Goal: Information Seeking & Learning: Check status

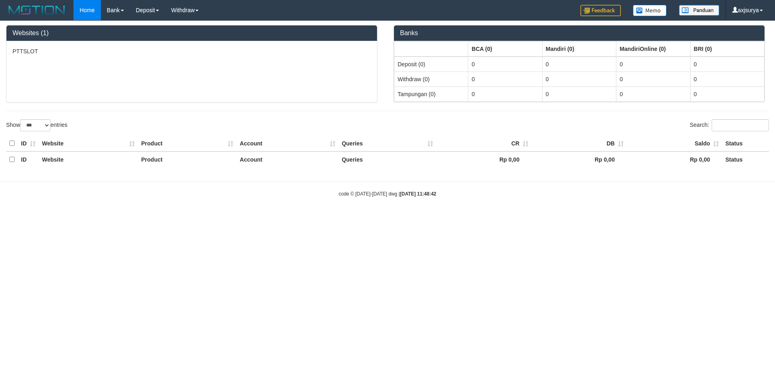
select select "***"
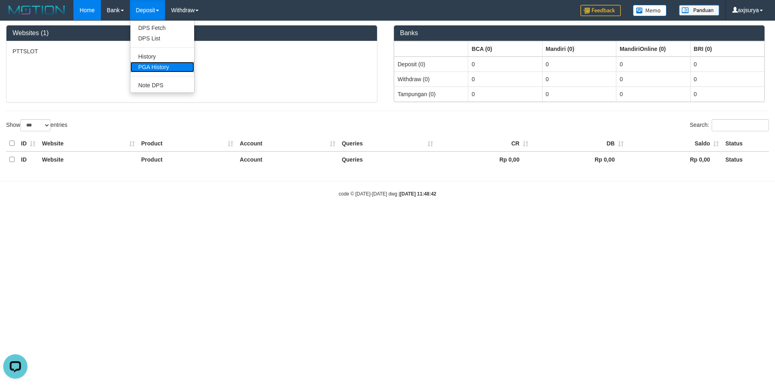
click at [161, 69] on link "PGA History" at bounding box center [162, 67] width 64 height 10
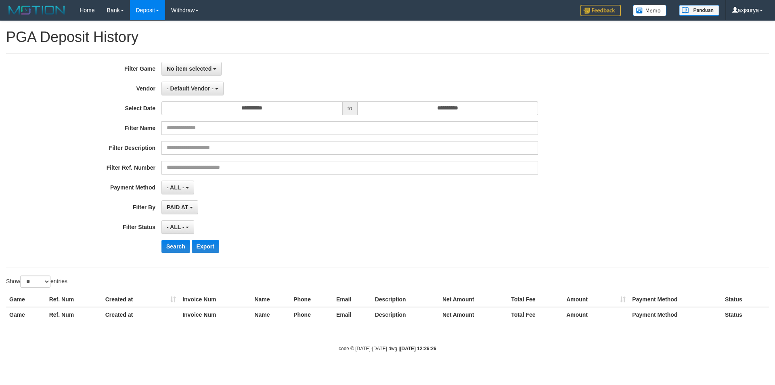
select select
select select "**"
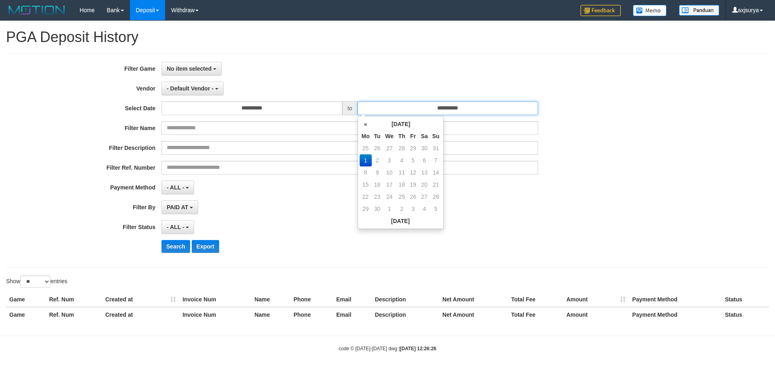
click at [422, 111] on input "**********" at bounding box center [448, 108] width 181 height 14
click at [439, 148] on td "31" at bounding box center [435, 148] width 11 height 12
type input "**********"
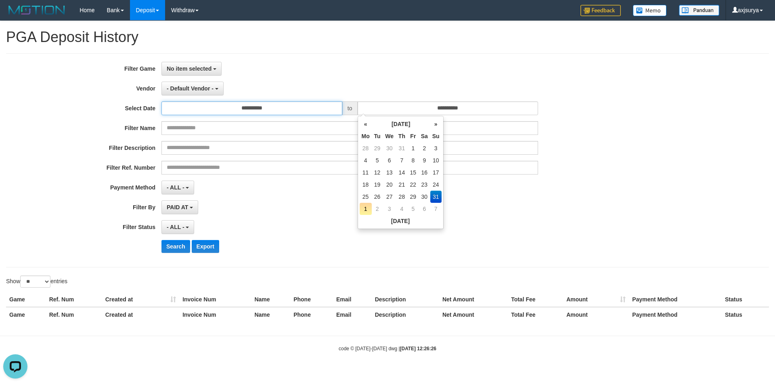
click at [256, 108] on input "**********" at bounding box center [251, 108] width 181 height 14
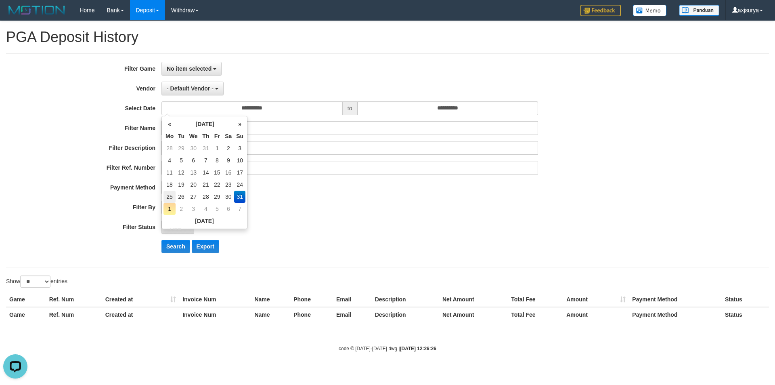
click at [168, 197] on td "25" at bounding box center [169, 197] width 12 height 12
type input "**********"
click at [198, 67] on span "No item selected" at bounding box center [189, 68] width 45 height 6
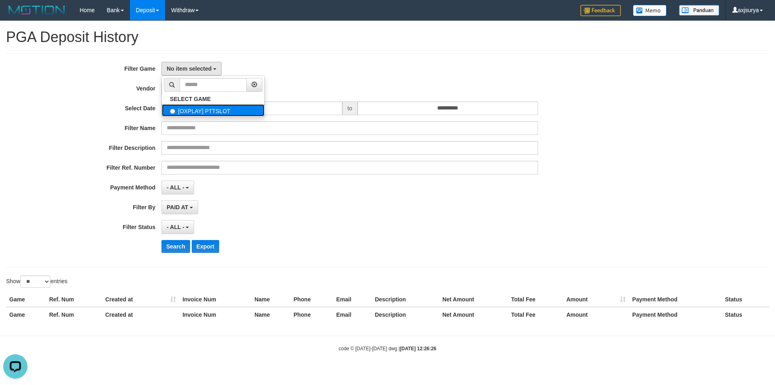
click at [210, 113] on label "[OXPLAY] PTTSLOT" at bounding box center [213, 110] width 103 height 12
select select "***"
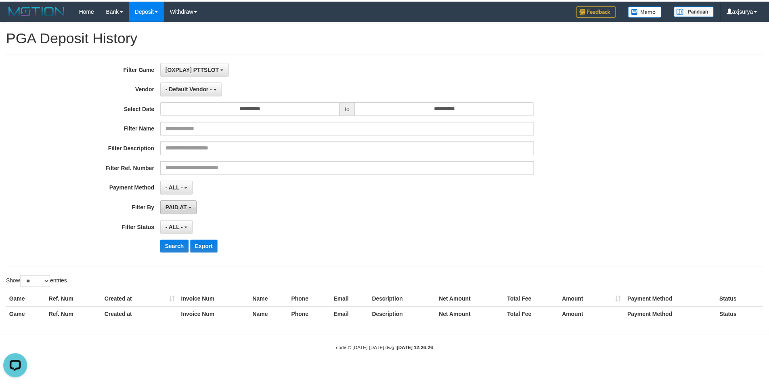
scroll to position [7, 0]
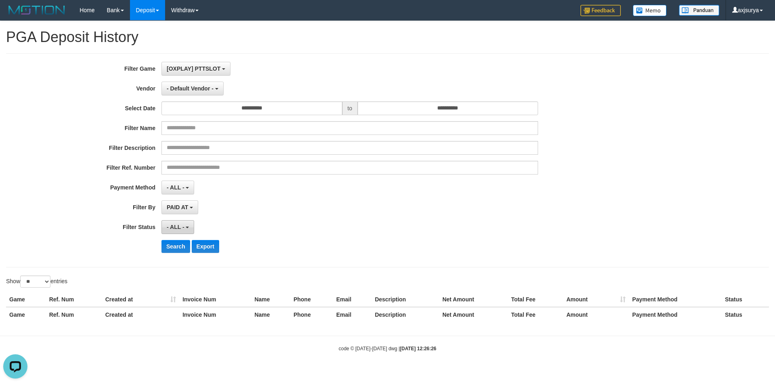
click at [175, 226] on span "- ALL -" at bounding box center [176, 227] width 18 height 6
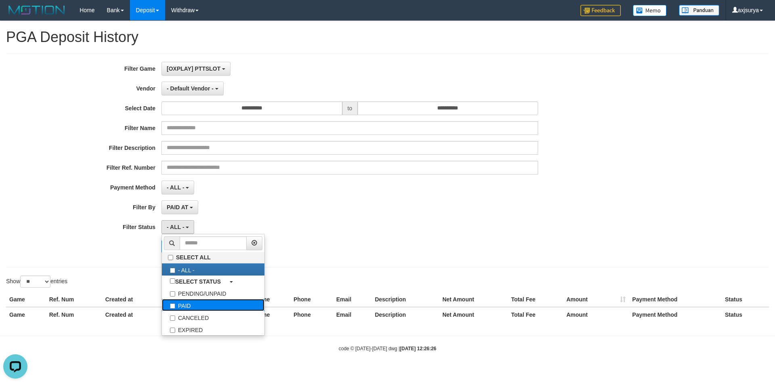
click at [193, 303] on label "PAID" at bounding box center [213, 305] width 103 height 12
select select "*"
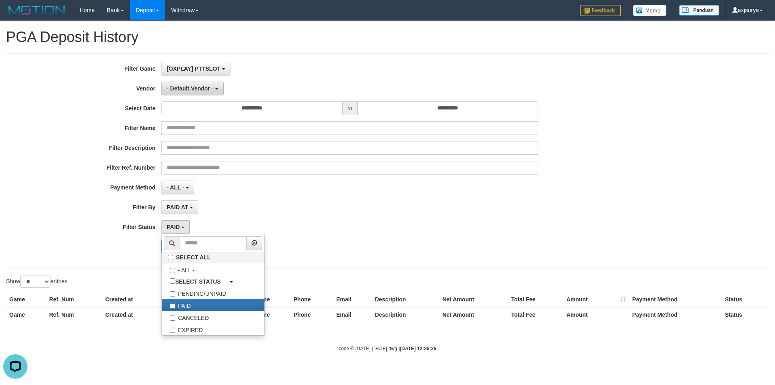
click at [187, 92] on button "- Default Vendor -" at bounding box center [192, 89] width 62 height 14
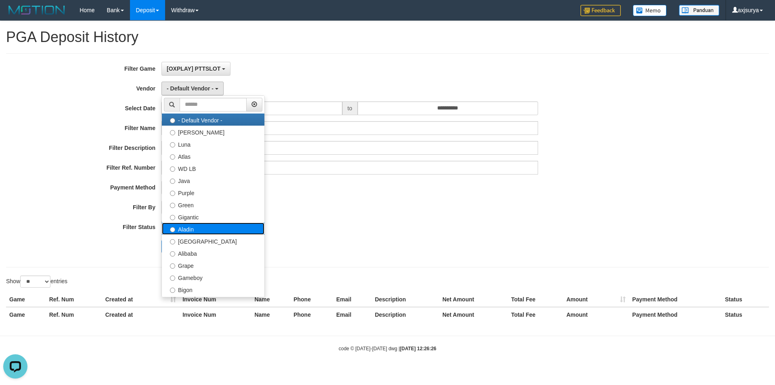
click at [220, 224] on label "Aladin" at bounding box center [213, 228] width 103 height 12
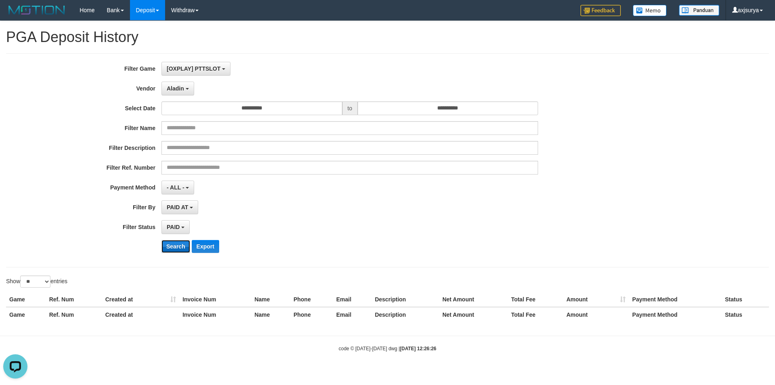
click at [178, 249] on button "Search" at bounding box center [175, 246] width 29 height 13
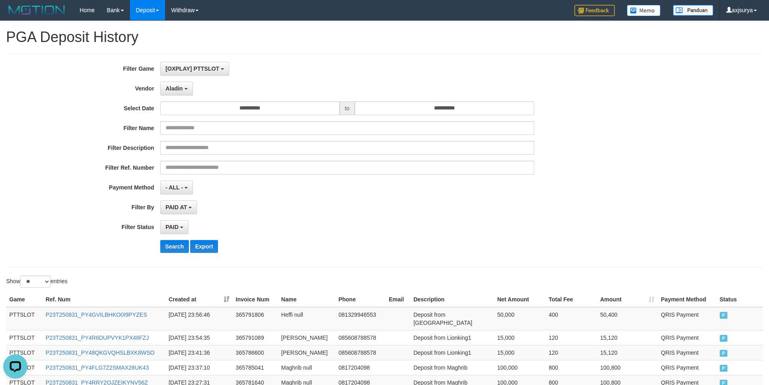
click at [583, 185] on div "**********" at bounding box center [320, 187] width 641 height 14
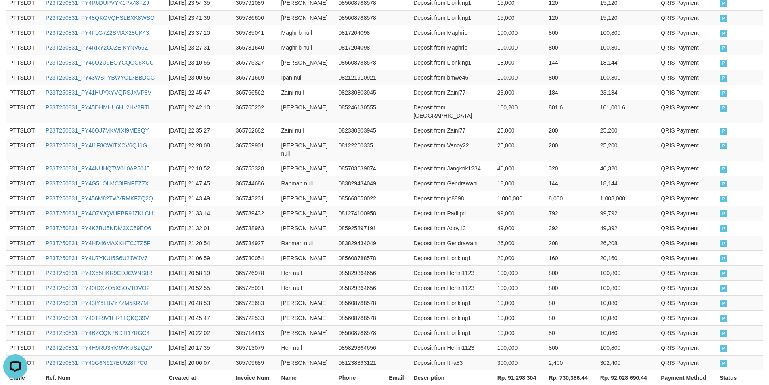
scroll to position [375, 0]
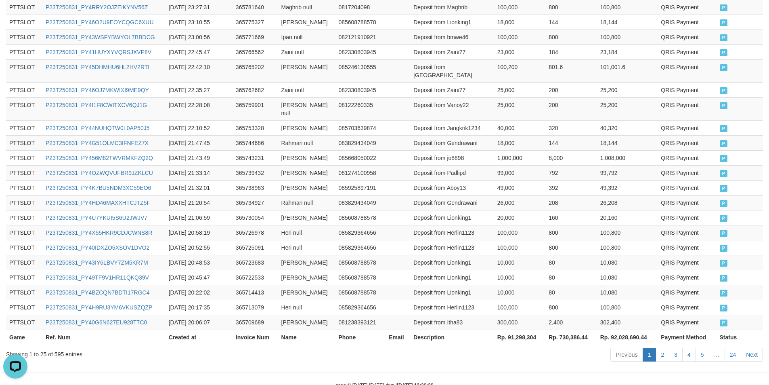
click at [518, 329] on th "Rp. 91,298,304" at bounding box center [520, 336] width 52 height 15
copy th "91,298,304"
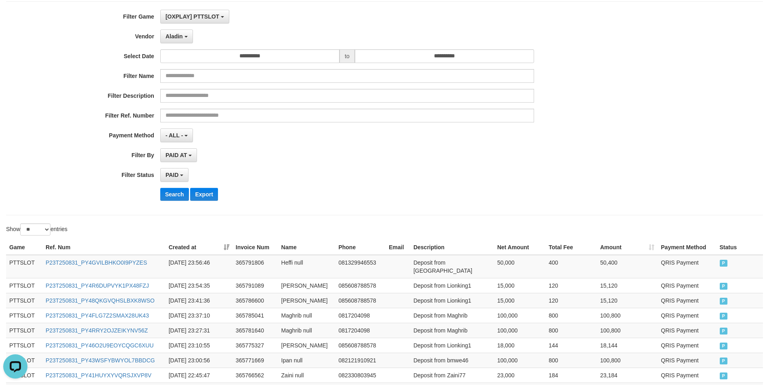
scroll to position [0, 0]
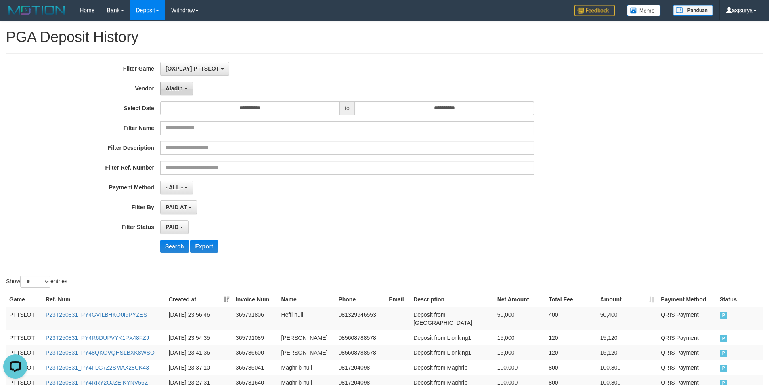
click at [183, 90] on button "Aladin" at bounding box center [176, 89] width 33 height 14
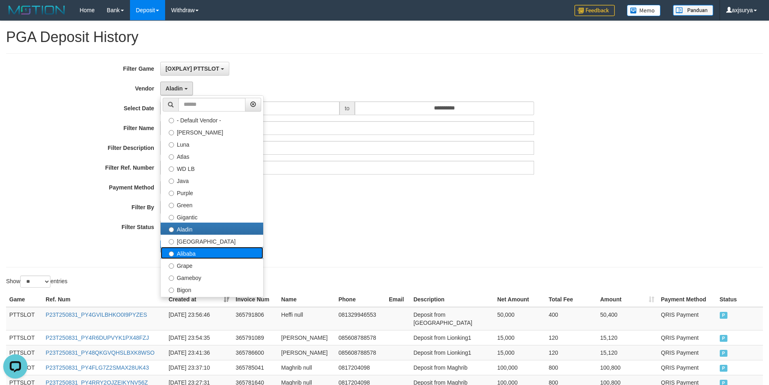
click at [207, 251] on label "Alibaba" at bounding box center [212, 253] width 103 height 12
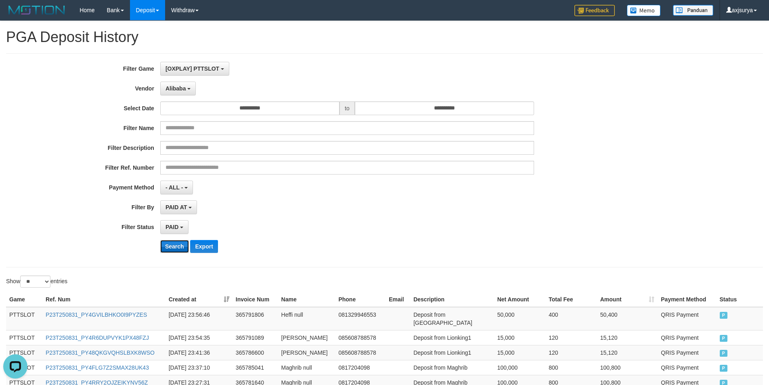
click at [174, 244] on button "Search" at bounding box center [174, 246] width 29 height 13
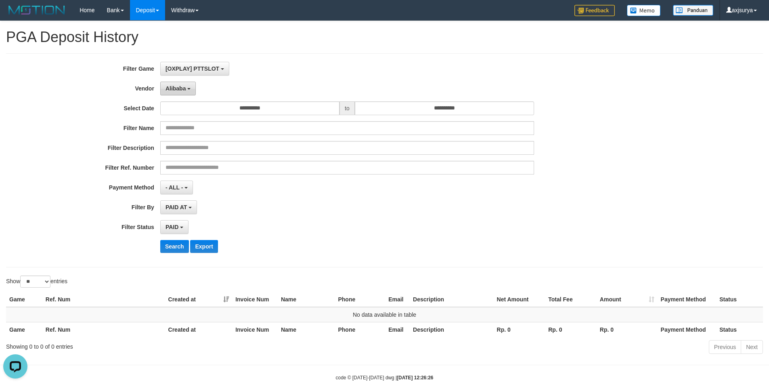
click at [182, 87] on span "Alibaba" at bounding box center [176, 88] width 21 height 6
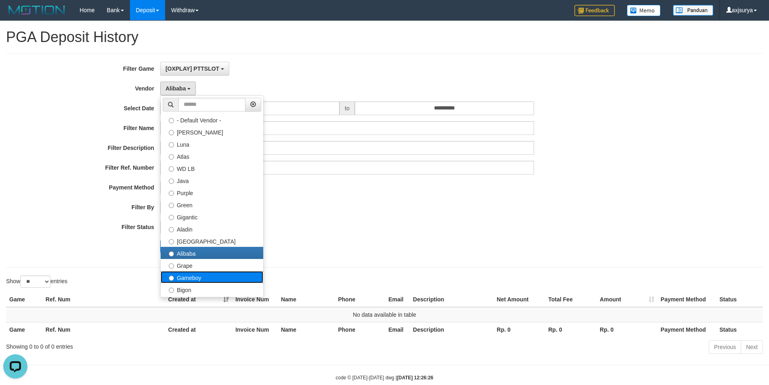
click at [190, 277] on label "Gameboy" at bounding box center [212, 277] width 103 height 12
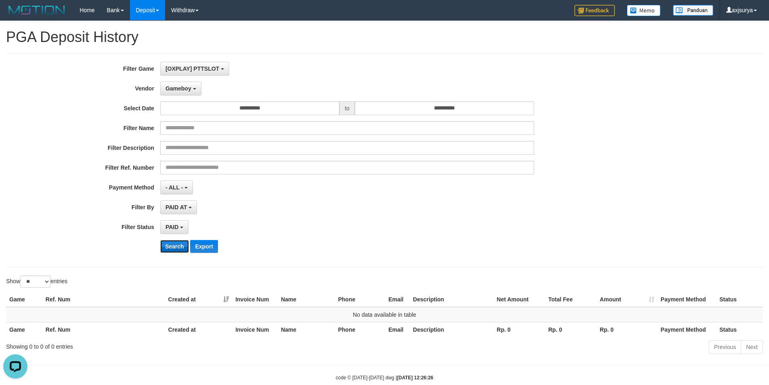
click at [175, 242] on button "Search" at bounding box center [174, 246] width 29 height 13
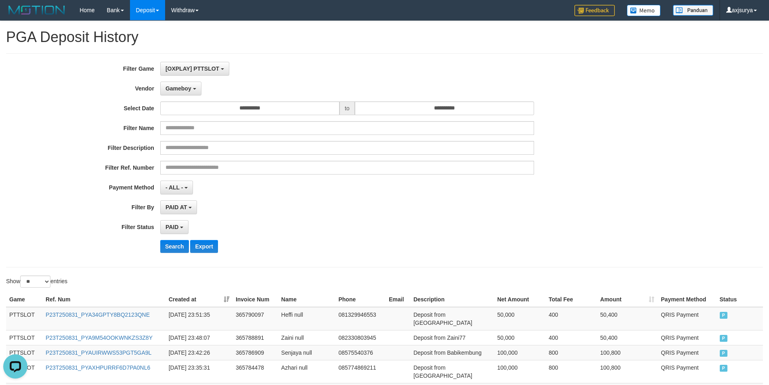
click at [566, 195] on div "**********" at bounding box center [320, 160] width 641 height 197
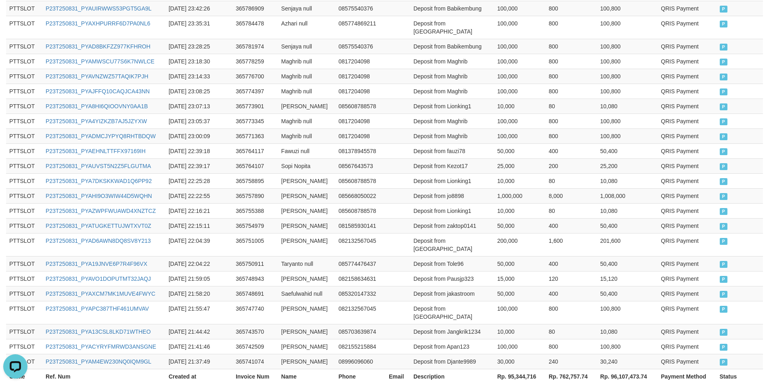
scroll to position [375, 0]
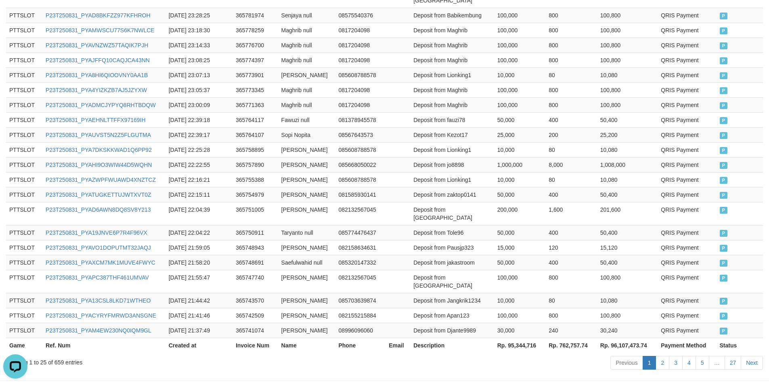
click at [512, 337] on th "Rp. 95,344,716" at bounding box center [520, 344] width 52 height 15
copy th "95,344,716"
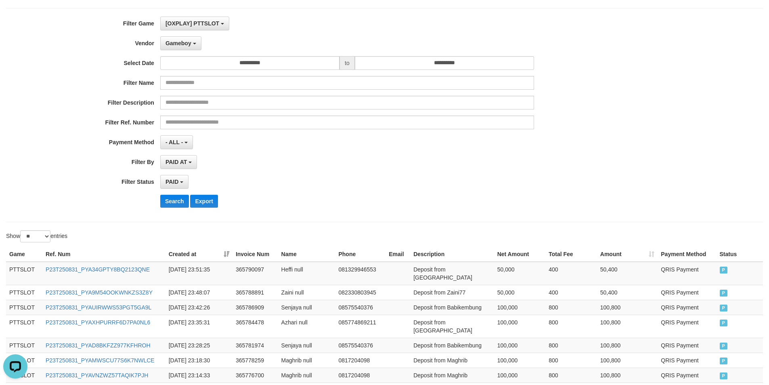
scroll to position [0, 0]
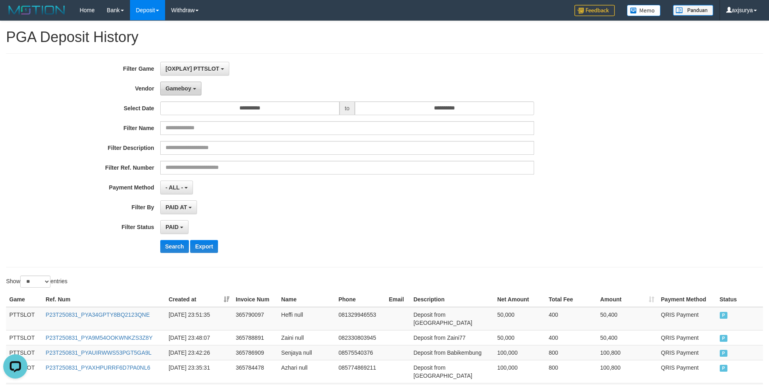
click at [182, 85] on span "Gameboy" at bounding box center [179, 88] width 26 height 6
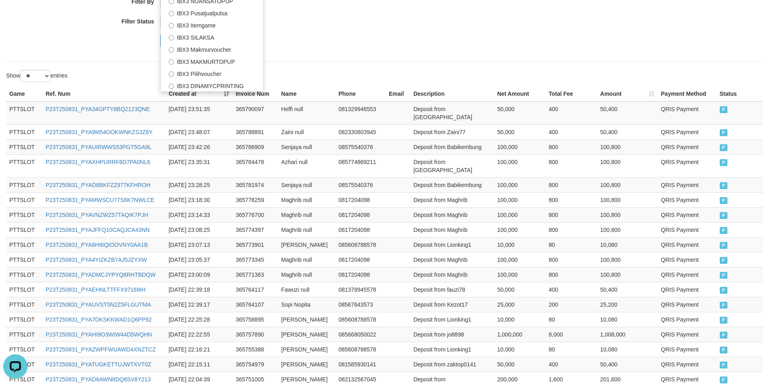
scroll to position [81, 0]
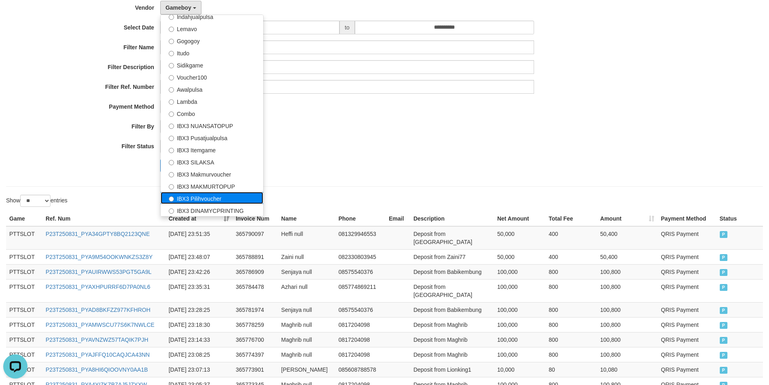
click at [218, 198] on label "IBX3 Pilihvoucher" at bounding box center [212, 198] width 103 height 12
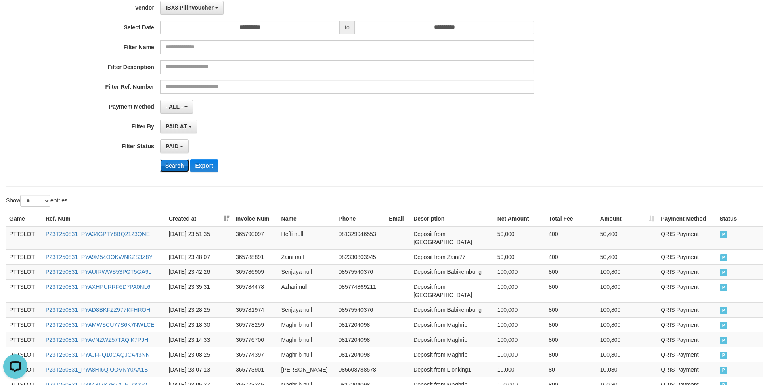
click at [174, 166] on button "Search" at bounding box center [174, 165] width 29 height 13
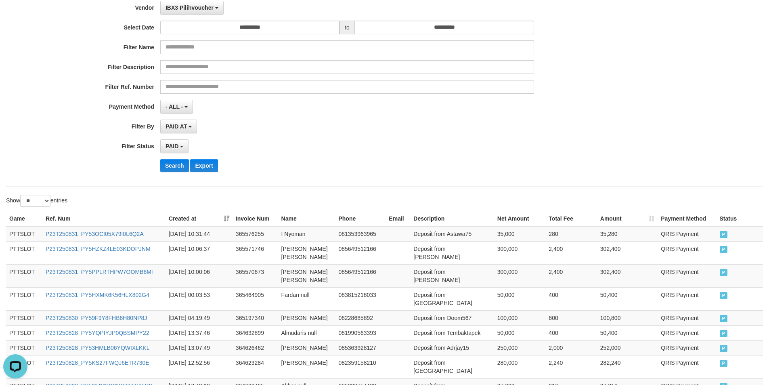
click at [517, 147] on div "**********" at bounding box center [320, 79] width 641 height 197
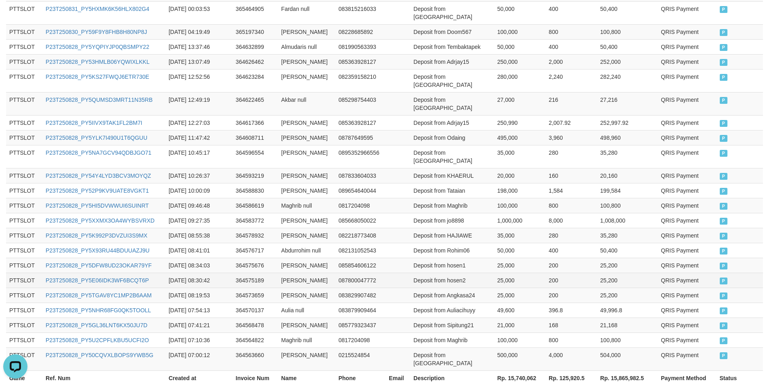
scroll to position [375, 0]
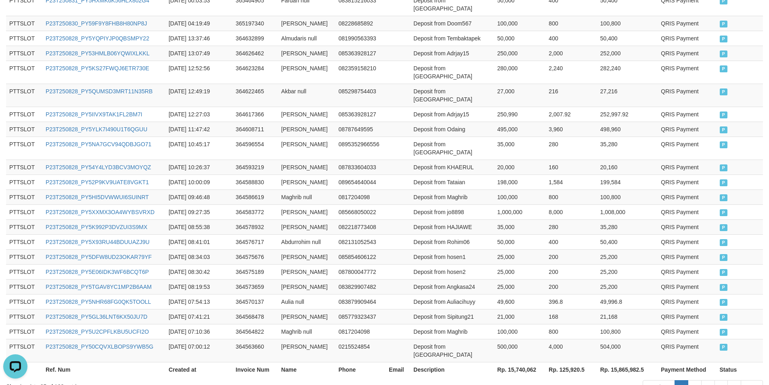
click at [520, 362] on th "Rp. 15,740,062" at bounding box center [520, 369] width 52 height 15
copy th "15,740,062"
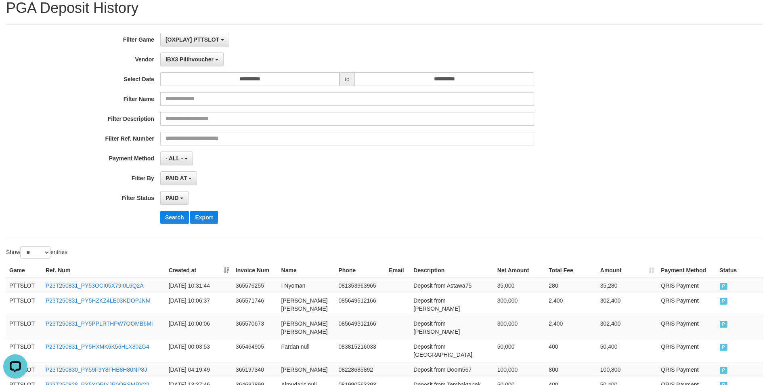
scroll to position [12, 0]
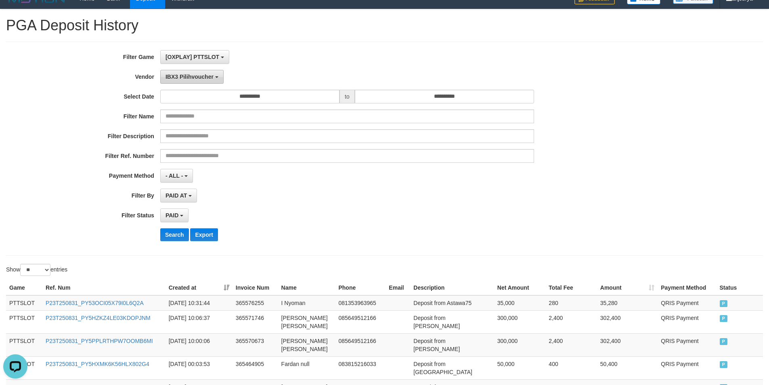
click at [207, 80] on button "IBX3 Pilihvoucher" at bounding box center [191, 77] width 63 height 14
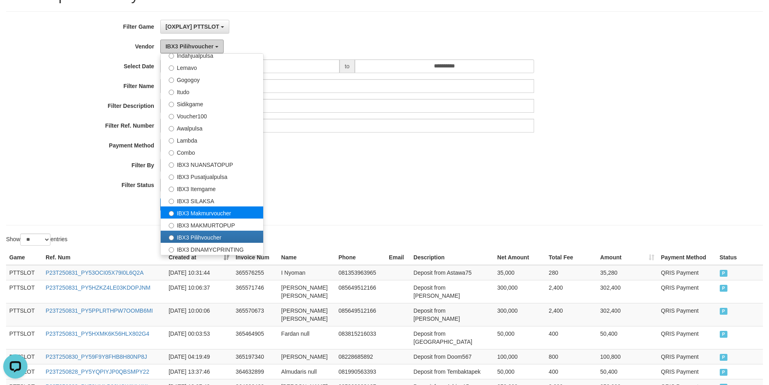
scroll to position [92, 0]
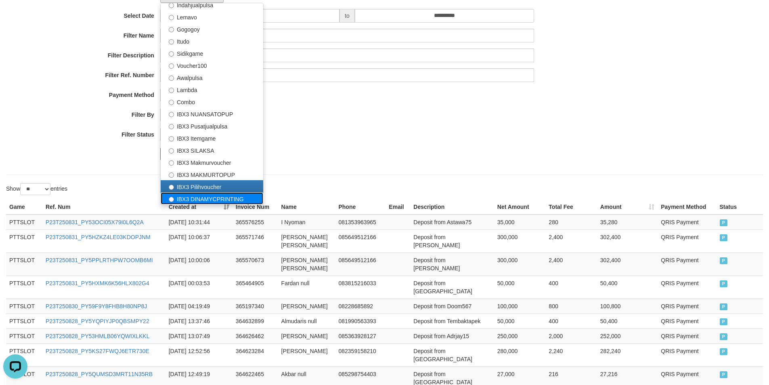
click at [209, 200] on label "IBX3 DINAMYCPRINTING" at bounding box center [212, 198] width 103 height 12
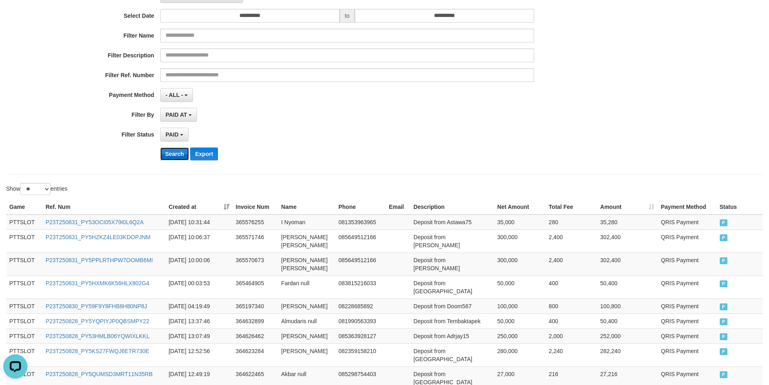
click at [172, 154] on button "Search" at bounding box center [174, 153] width 29 height 13
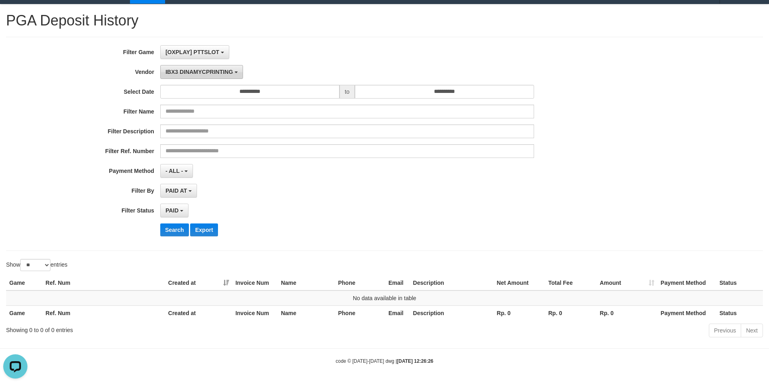
click at [199, 72] on span "IBX3 DINAMYCPRINTING" at bounding box center [199, 72] width 67 height 6
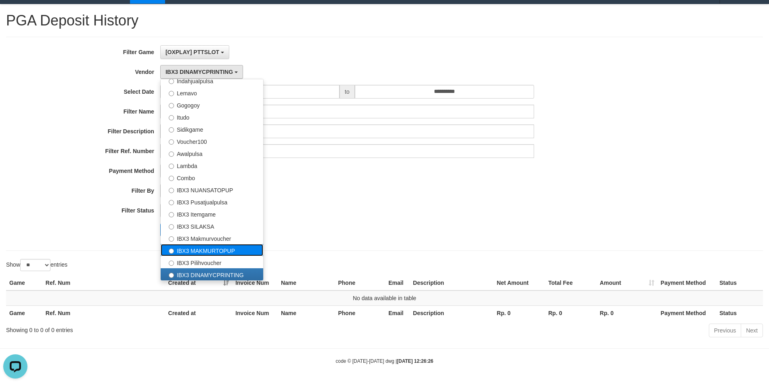
click at [212, 248] on label "IBX3 MAKMURTOPUP" at bounding box center [212, 250] width 103 height 12
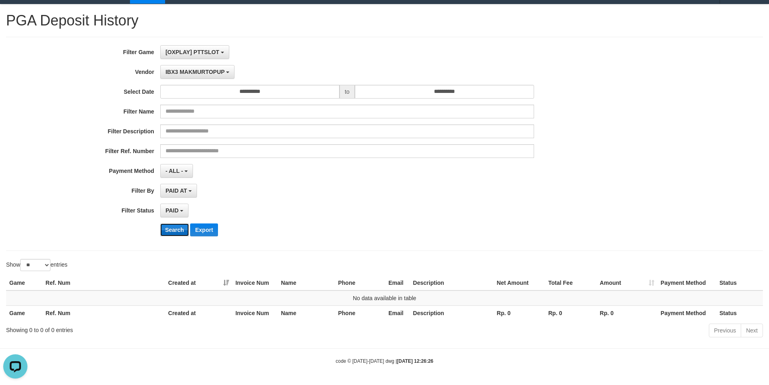
drag, startPoint x: 174, startPoint y: 232, endPoint x: 177, endPoint y: 132, distance: 99.8
click at [174, 232] on button "Search" at bounding box center [174, 229] width 29 height 13
click at [203, 73] on span "IBX3 MAKMURTOPUP" at bounding box center [195, 72] width 59 height 6
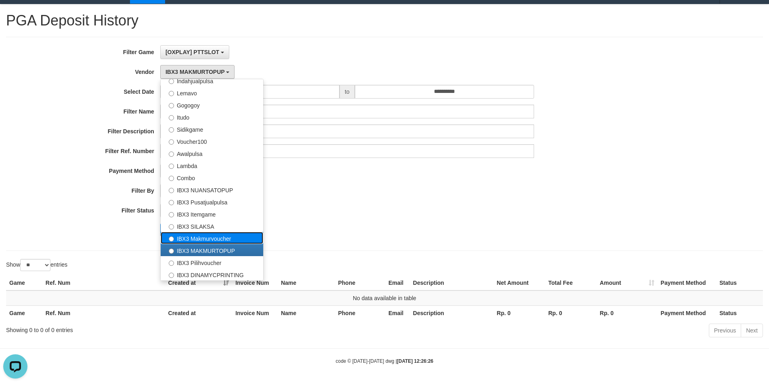
click at [194, 233] on label "IBX3 Makmurvoucher" at bounding box center [212, 238] width 103 height 12
select select "**********"
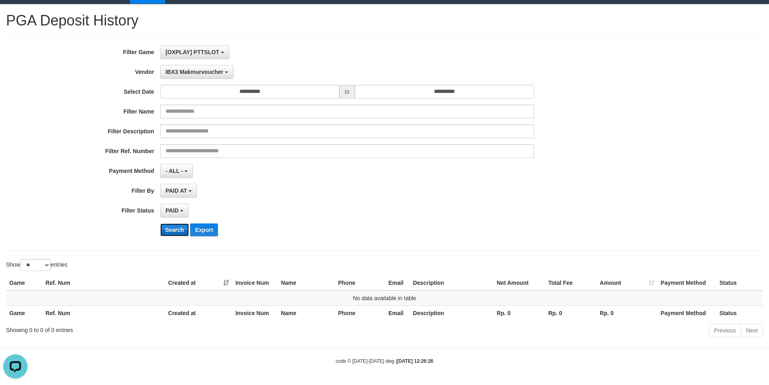
click at [178, 231] on button "Search" at bounding box center [174, 229] width 29 height 13
click at [205, 74] on span "IBX3 Makmurvoucher" at bounding box center [195, 72] width 58 height 6
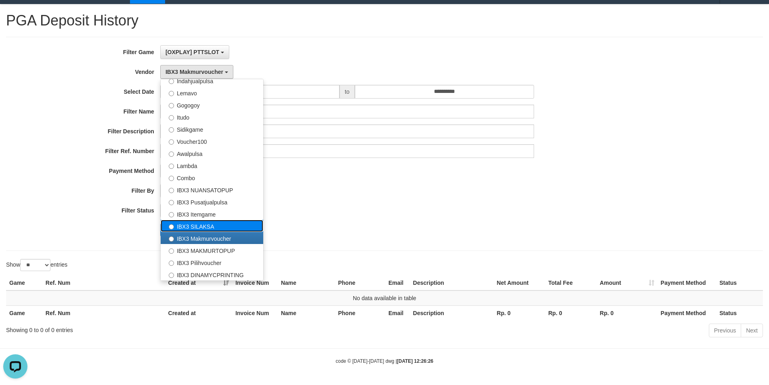
click at [201, 221] on label "IBX3 SILAKSA" at bounding box center [212, 226] width 103 height 12
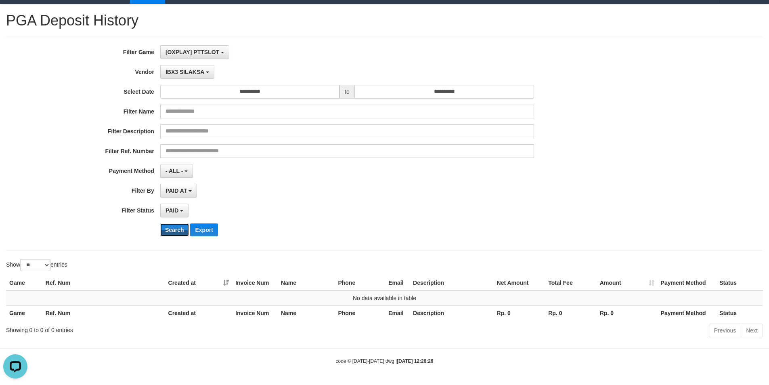
click at [171, 233] on button "Search" at bounding box center [174, 229] width 29 height 13
click at [184, 70] on span "IBX3 SILAKSA" at bounding box center [185, 72] width 39 height 6
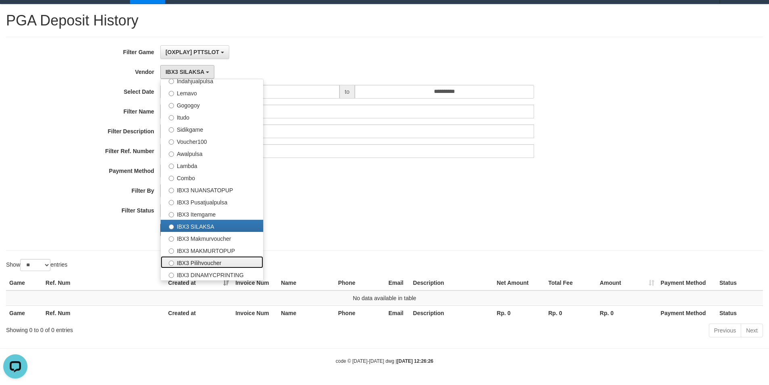
drag, startPoint x: 197, startPoint y: 262, endPoint x: 188, endPoint y: 239, distance: 24.3
click at [197, 261] on label "IBX3 Pilihvoucher" at bounding box center [212, 262] width 103 height 12
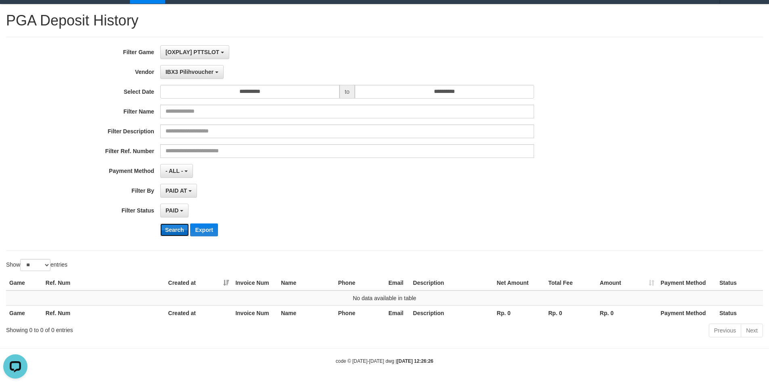
click at [178, 230] on button "Search" at bounding box center [174, 229] width 29 height 13
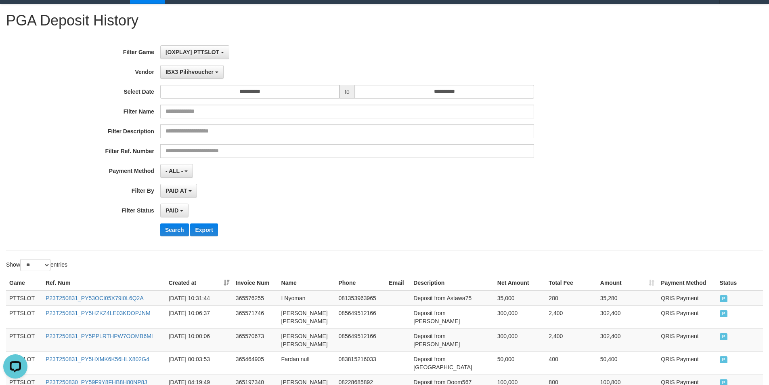
click at [441, 226] on div "Search Export" at bounding box center [400, 229] width 481 height 13
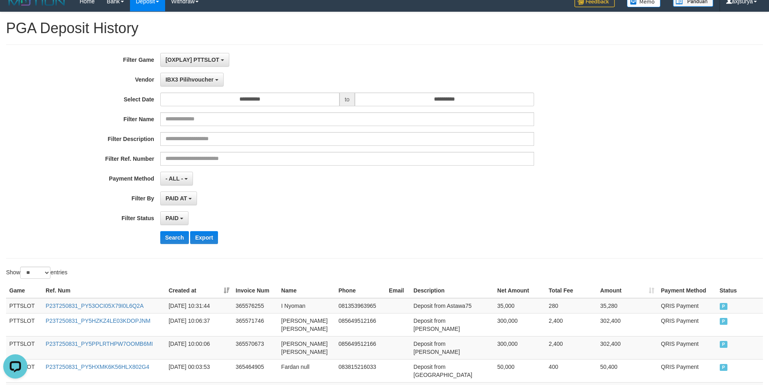
scroll to position [0, 0]
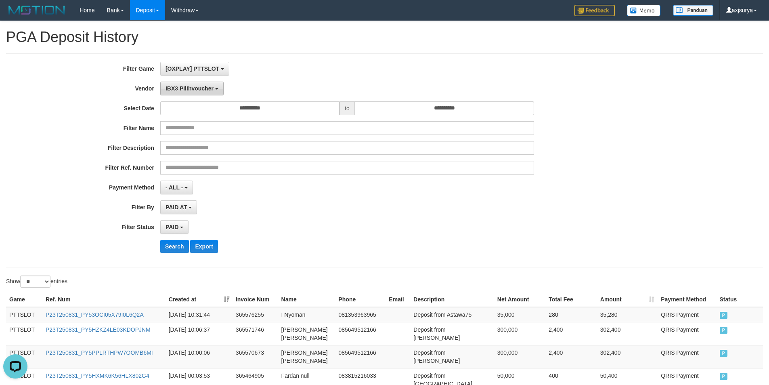
click at [193, 93] on button "IBX3 Pilihvoucher" at bounding box center [191, 89] width 63 height 14
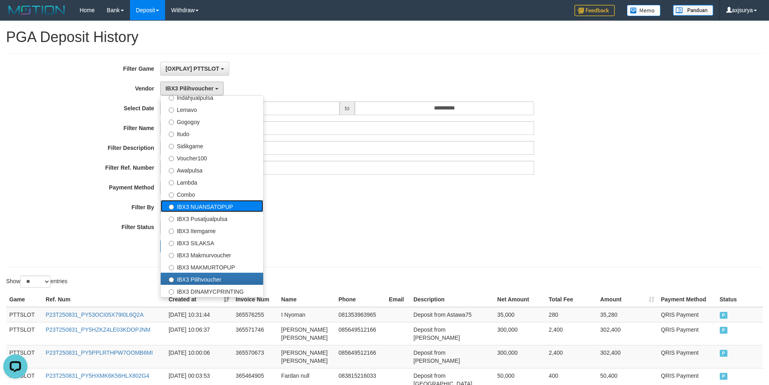
click at [218, 202] on label "IBX3 NUANSATOPUP" at bounding box center [212, 206] width 103 height 12
select select "**********"
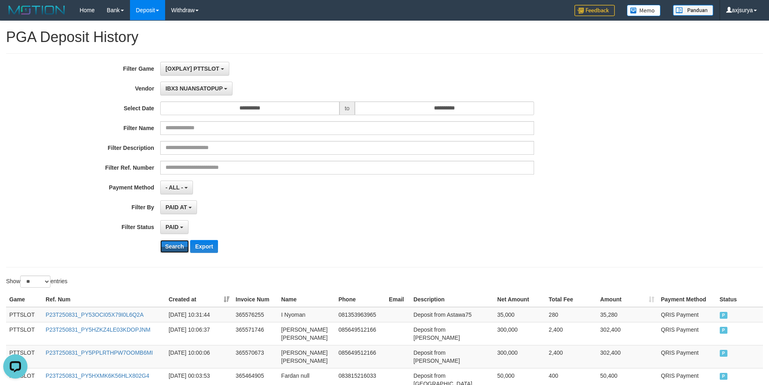
click at [183, 247] on button "Search" at bounding box center [174, 246] width 29 height 13
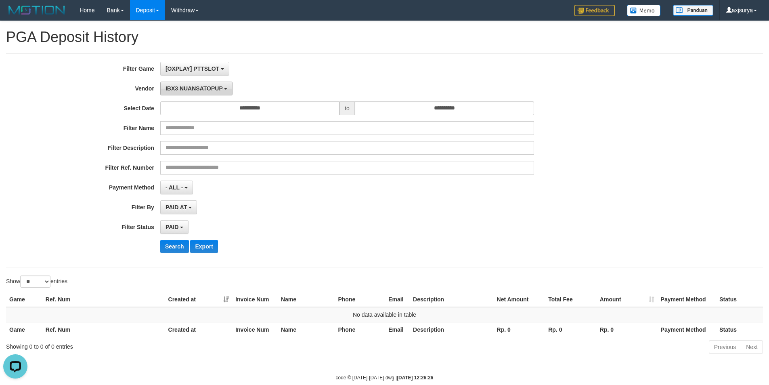
click at [187, 88] on span "IBX3 NUANSATOPUP" at bounding box center [194, 88] width 57 height 6
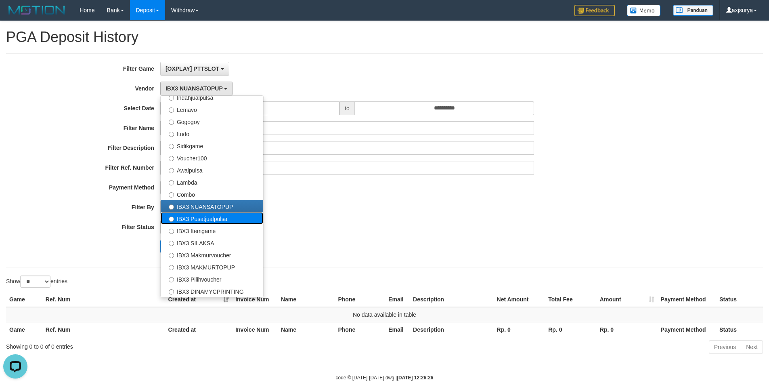
click at [182, 220] on label "IBX3 Pusatjualpulsa" at bounding box center [212, 218] width 103 height 12
select select "**********"
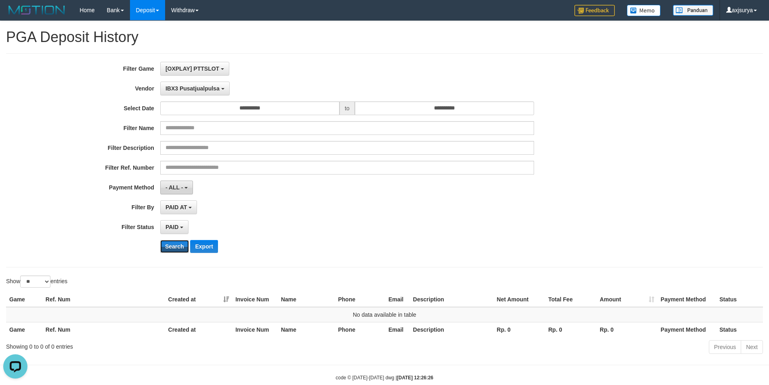
drag, startPoint x: 175, startPoint y: 246, endPoint x: 175, endPoint y: 189, distance: 56.5
click at [176, 245] on button "Search" at bounding box center [174, 246] width 29 height 13
click at [203, 84] on button "IBX3 Pusatjualpulsa" at bounding box center [194, 89] width 69 height 14
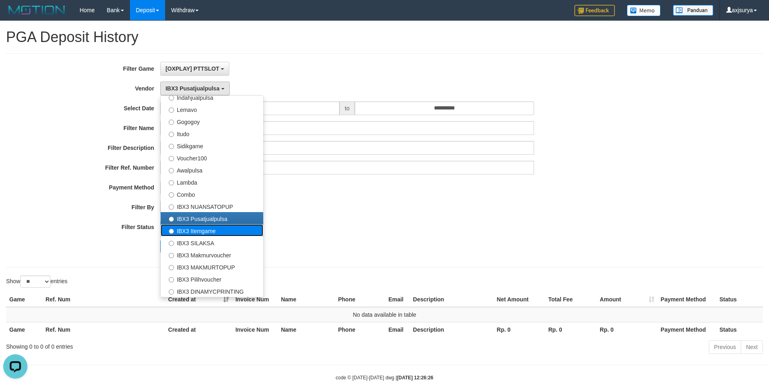
click at [195, 232] on label "IBX3 Itemgame" at bounding box center [212, 230] width 103 height 12
select select "**********"
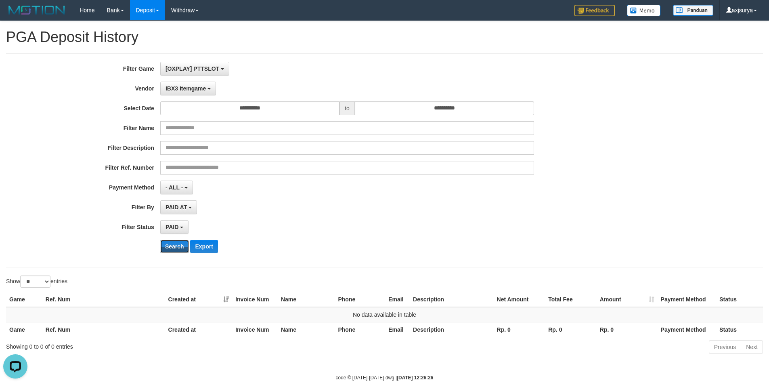
drag, startPoint x: 177, startPoint y: 247, endPoint x: 187, endPoint y: 153, distance: 95.4
click at [180, 243] on button "Search" at bounding box center [174, 246] width 29 height 13
click at [197, 92] on button "IBX3 Itemgame" at bounding box center [188, 89] width 56 height 14
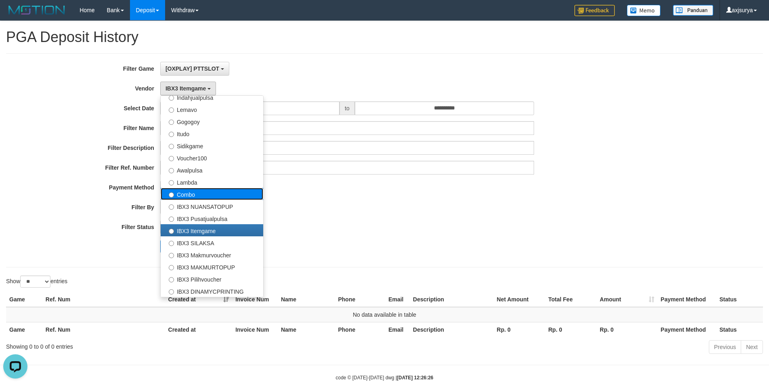
click at [198, 194] on label "Combo" at bounding box center [212, 194] width 103 height 12
select select "**********"
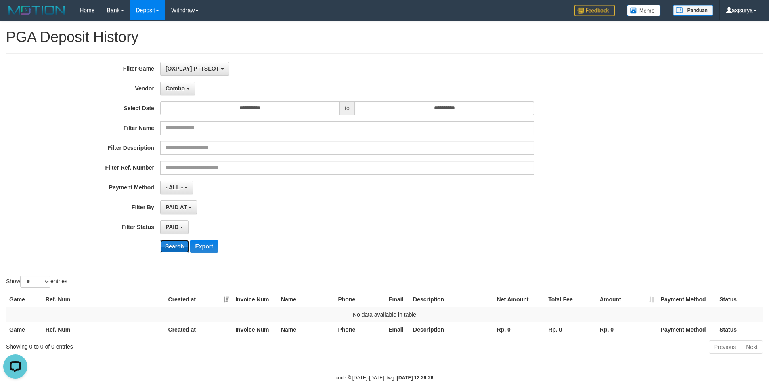
click at [175, 243] on button "Search" at bounding box center [174, 246] width 29 height 13
click at [183, 94] on button "Combo" at bounding box center [177, 89] width 35 height 14
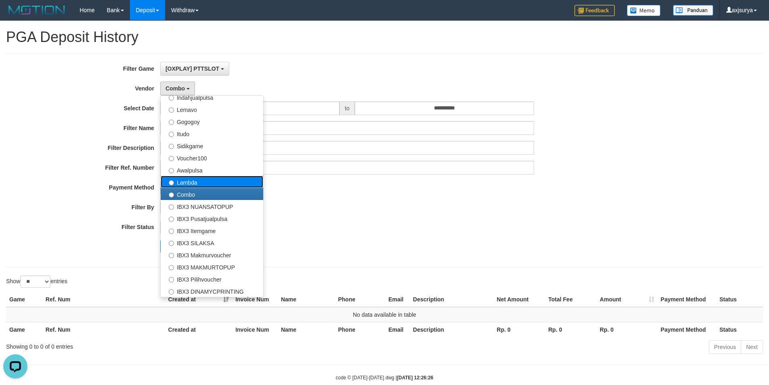
click at [192, 180] on label "Lambda" at bounding box center [212, 182] width 103 height 12
select select "**********"
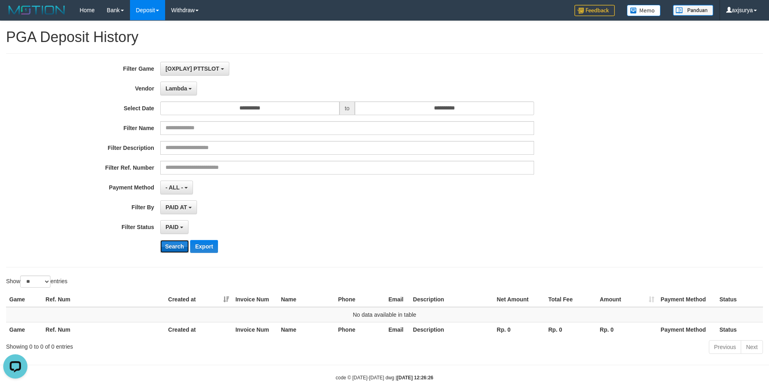
click at [175, 250] on button "Search" at bounding box center [174, 246] width 29 height 13
click at [180, 89] on span "Lambda" at bounding box center [177, 88] width 22 height 6
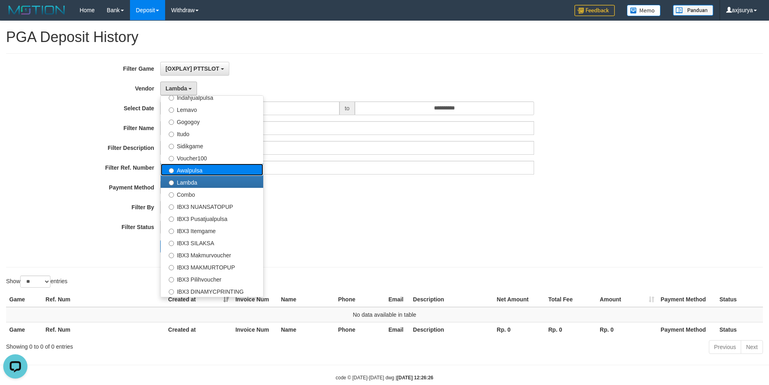
click at [194, 174] on label "Awalpulsa" at bounding box center [212, 169] width 103 height 12
select select "**********"
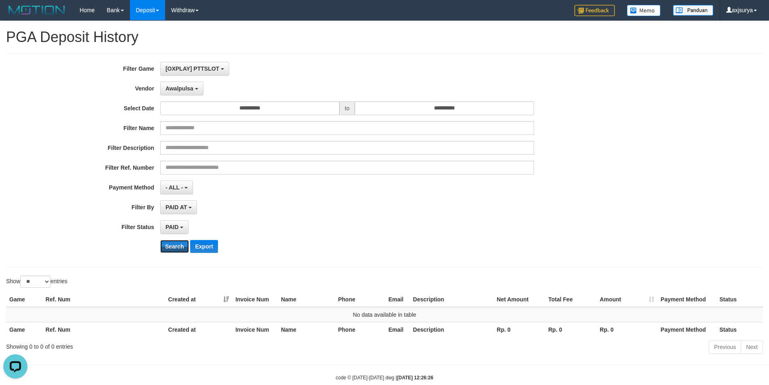
click at [179, 252] on button "Search" at bounding box center [174, 246] width 29 height 13
click at [183, 87] on span "Awalpulsa" at bounding box center [180, 88] width 28 height 6
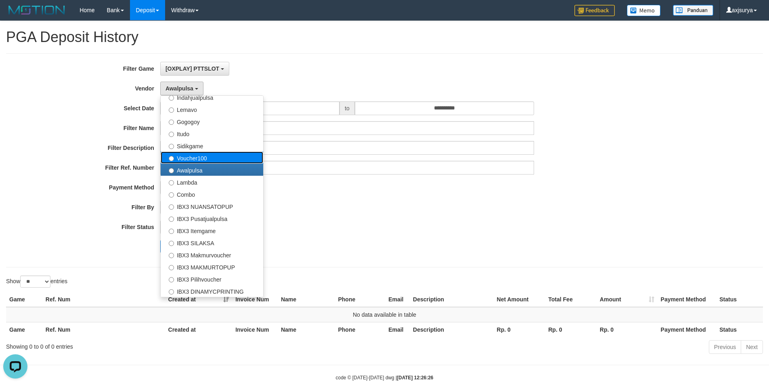
click at [182, 156] on label "Voucher100" at bounding box center [212, 157] width 103 height 12
select select "**********"
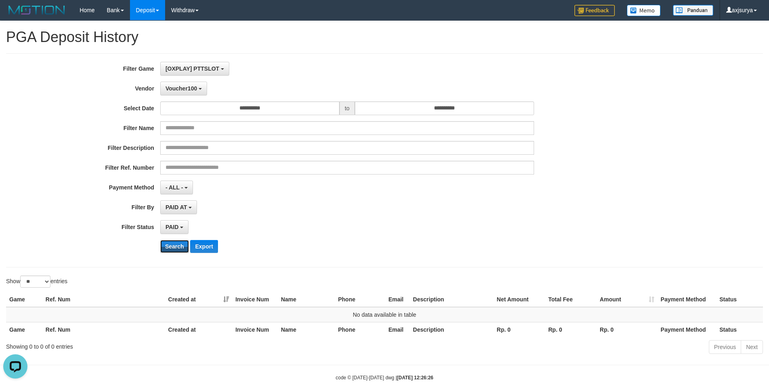
drag, startPoint x: 174, startPoint y: 245, endPoint x: 155, endPoint y: 197, distance: 52.0
click at [174, 244] on button "Search" at bounding box center [174, 246] width 29 height 13
click at [170, 87] on span "Voucher100" at bounding box center [181, 88] width 31 height 6
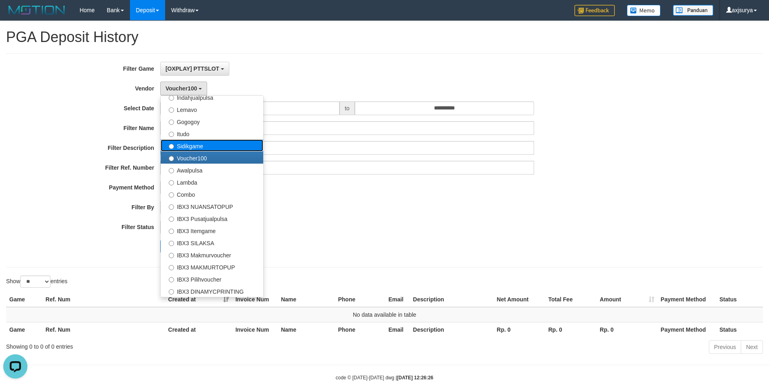
click at [189, 144] on label "Sidikgame" at bounding box center [212, 145] width 103 height 12
select select "**********"
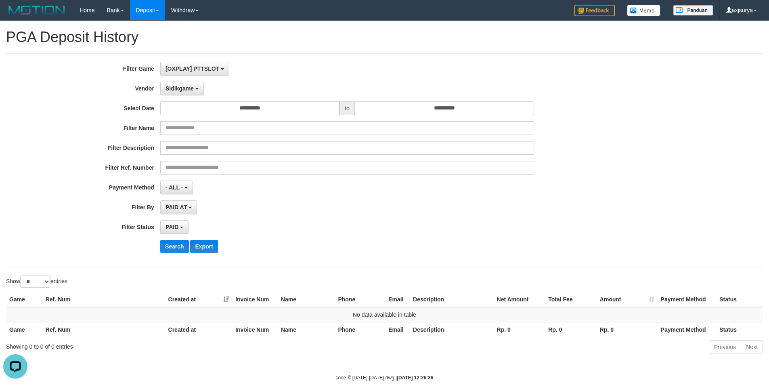
click at [168, 238] on div "**********" at bounding box center [320, 160] width 641 height 197
click at [170, 242] on button "Search" at bounding box center [174, 246] width 29 height 13
click at [187, 90] on span "Sidikgame" at bounding box center [180, 88] width 28 height 6
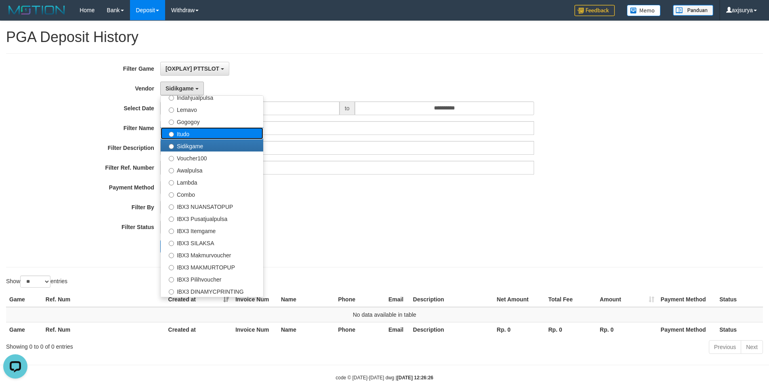
click at [189, 132] on label "Itudo" at bounding box center [212, 133] width 103 height 12
select select "**********"
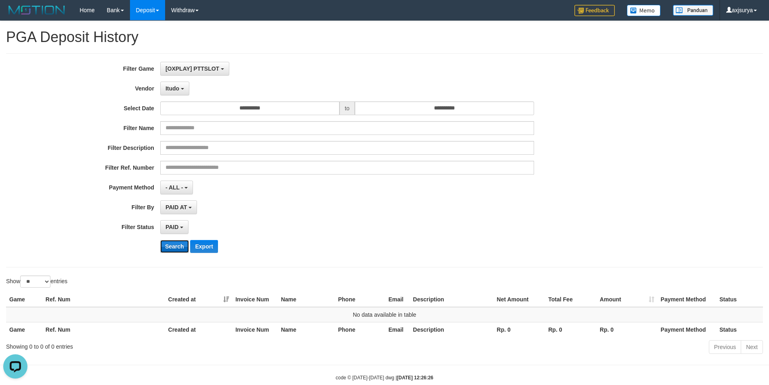
click at [175, 245] on button "Search" at bounding box center [174, 246] width 29 height 13
click at [178, 87] on span "Itudo" at bounding box center [173, 88] width 14 height 6
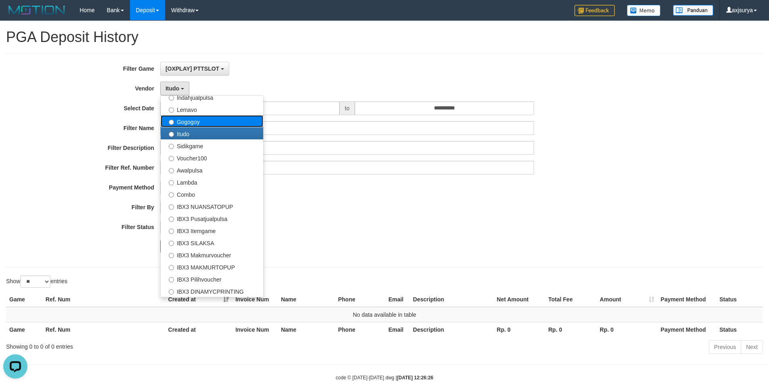
click at [196, 119] on label "Gogogoy" at bounding box center [212, 121] width 103 height 12
select select "**********"
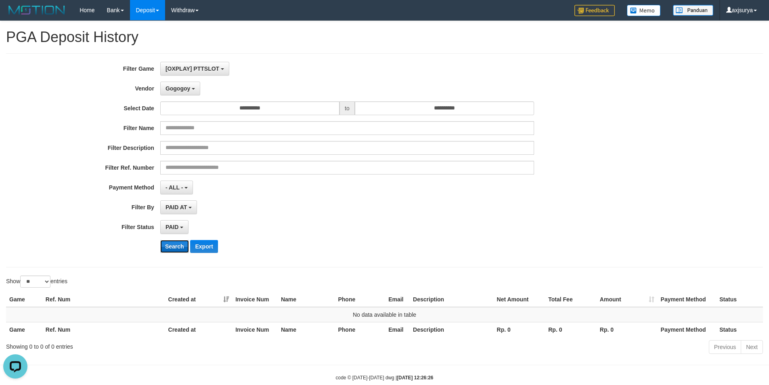
click at [174, 248] on button "Search" at bounding box center [174, 246] width 29 height 13
click at [183, 88] on span "Gogogoy" at bounding box center [178, 88] width 25 height 6
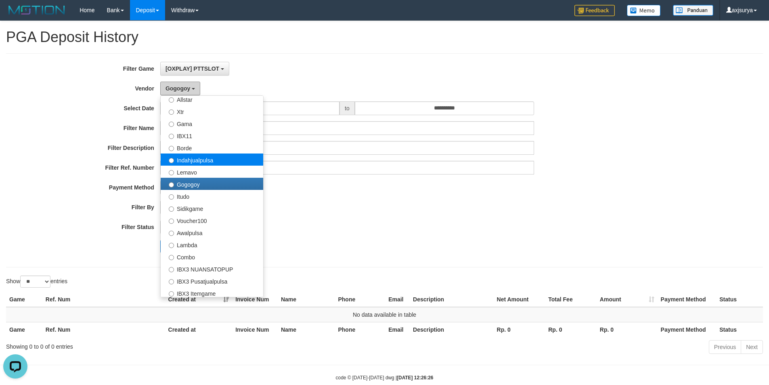
scroll to position [184, 0]
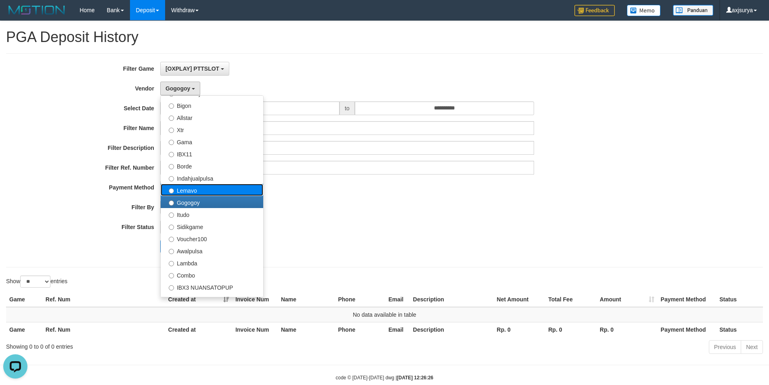
drag, startPoint x: 205, startPoint y: 188, endPoint x: 200, endPoint y: 190, distance: 6.0
click at [205, 188] on label "Lemavo" at bounding box center [212, 190] width 103 height 12
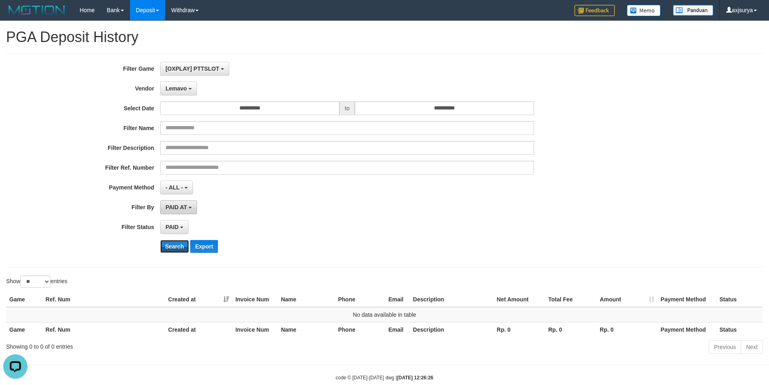
click at [178, 245] on button "Search" at bounding box center [174, 246] width 29 height 13
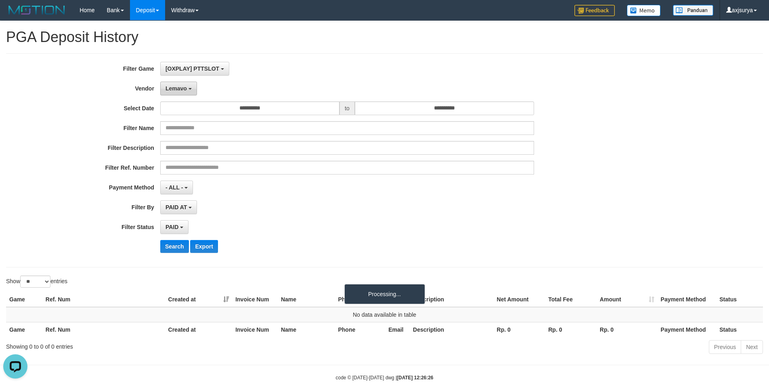
click at [183, 87] on span "Lemavo" at bounding box center [176, 88] width 21 height 6
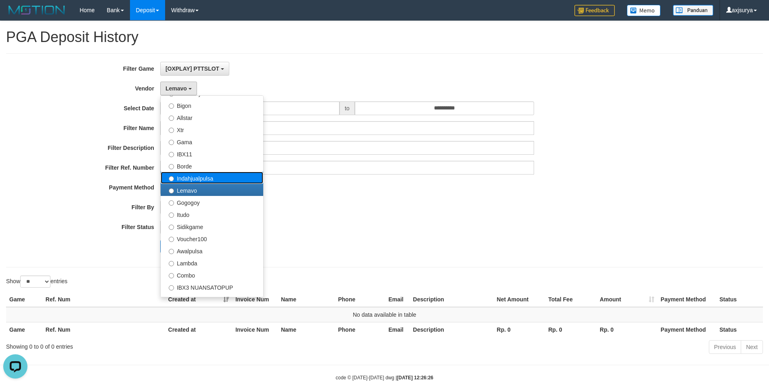
click at [215, 176] on label "Indahjualpulsa" at bounding box center [212, 178] width 103 height 12
select select "**********"
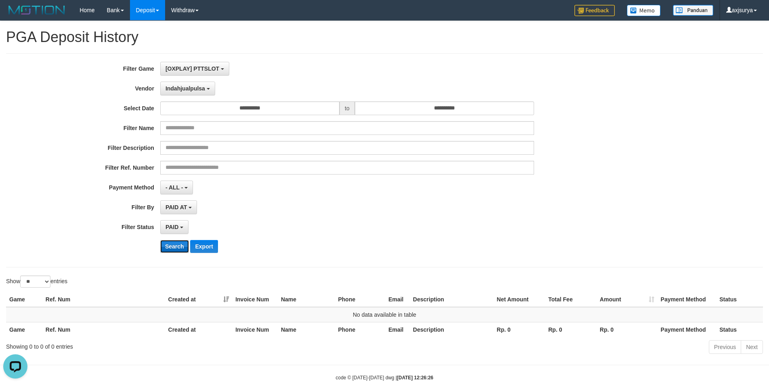
click at [176, 245] on button "Search" at bounding box center [174, 246] width 29 height 13
